Goal: Task Accomplishment & Management: Use online tool/utility

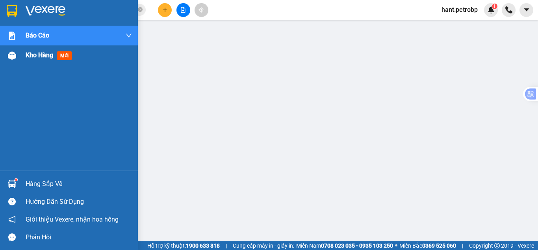
click at [18, 50] on div at bounding box center [12, 55] width 14 height 14
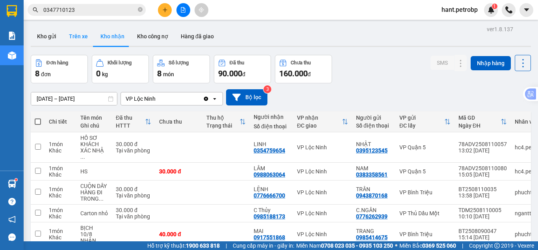
click at [74, 41] on button "Trên xe" at bounding box center [79, 36] width 32 height 19
type input "[DATE] – [DATE]"
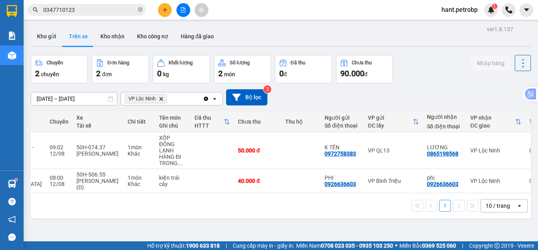
scroll to position [0, 118]
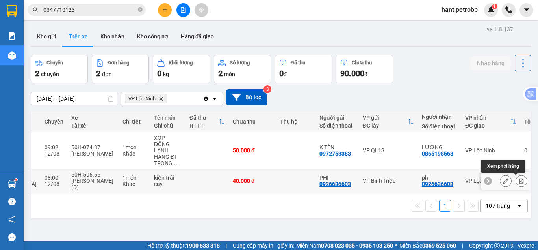
click at [520, 182] on icon at bounding box center [522, 181] width 4 height 6
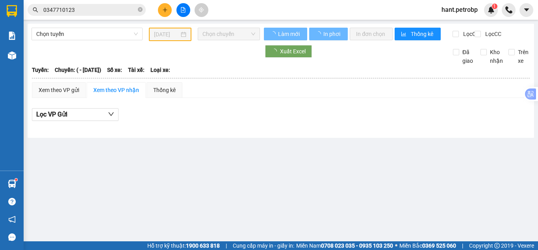
type input "[DATE]"
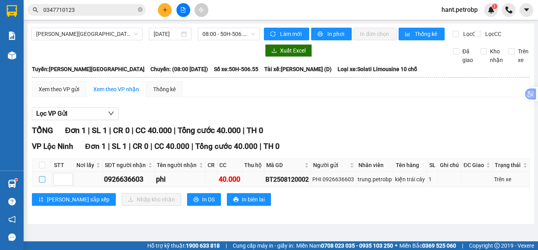
click at [39, 182] on input "checkbox" at bounding box center [42, 179] width 6 height 6
checkbox input "true"
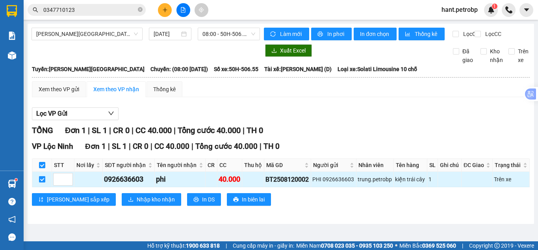
checkbox input "true"
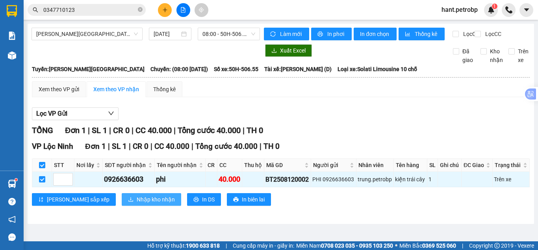
click at [122, 205] on button "Nhập kho nhận" at bounding box center [152, 199] width 60 height 13
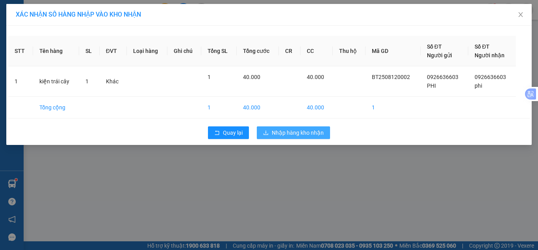
drag, startPoint x: 285, startPoint y: 139, endPoint x: 291, endPoint y: 134, distance: 8.4
click at [287, 137] on div "Quay lại Nhập hàng kho nhận" at bounding box center [269, 132] width 522 height 20
drag, startPoint x: 291, startPoint y: 134, endPoint x: 290, endPoint y: 127, distance: 7.1
click at [291, 131] on span "Nhập hàng kho nhận" at bounding box center [298, 132] width 52 height 9
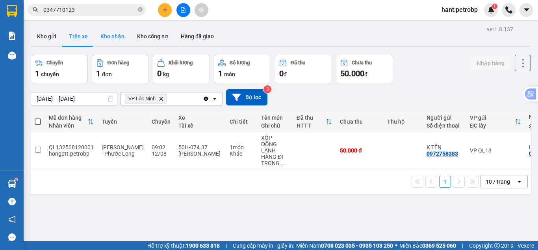
click at [112, 44] on button "Kho nhận" at bounding box center [112, 36] width 37 height 19
type input "[DATE] – [DATE]"
